Goal: Task Accomplishment & Management: Use online tool/utility

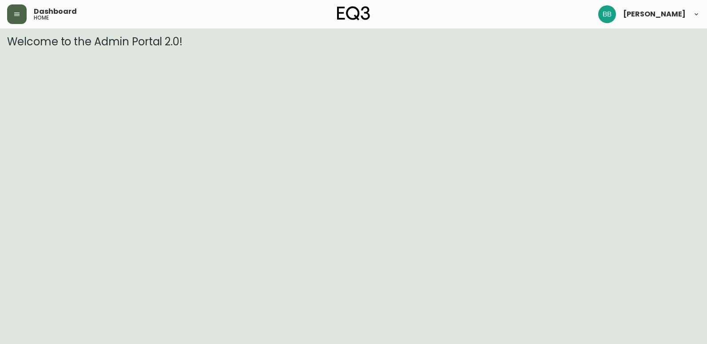
click at [19, 15] on icon "button" at bounding box center [16, 14] width 7 height 7
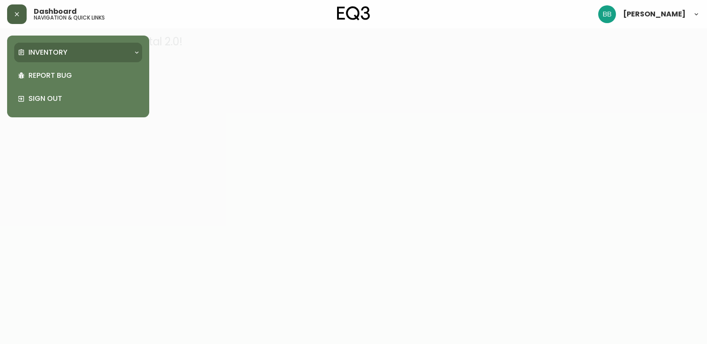
click at [42, 51] on p "Inventory" at bounding box center [47, 53] width 39 height 10
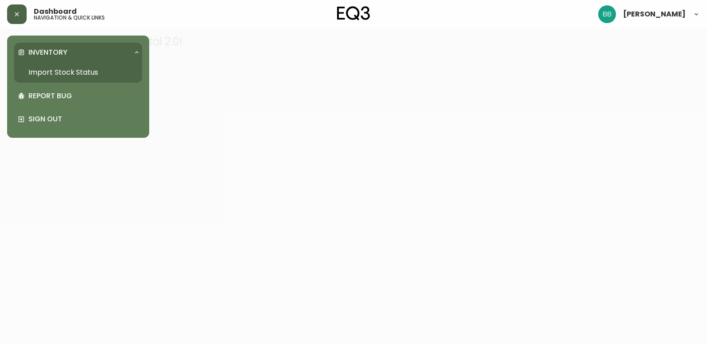
click at [43, 71] on link "Import Stock Status" at bounding box center [78, 72] width 128 height 20
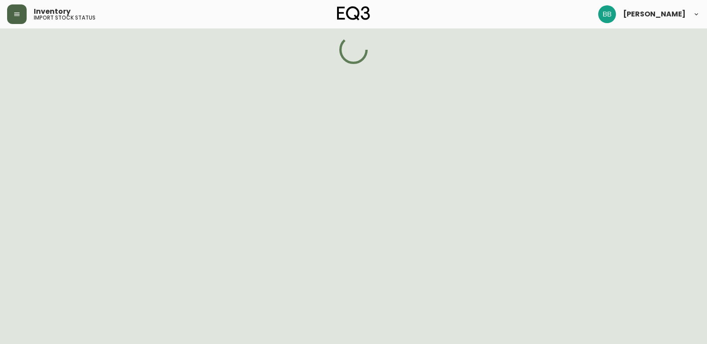
click at [43, 71] on div "Inventory Import Stock Status Report Bug Sign Out" at bounding box center [71, 172] width 142 height 344
